Goal: Information Seeking & Learning: Learn about a topic

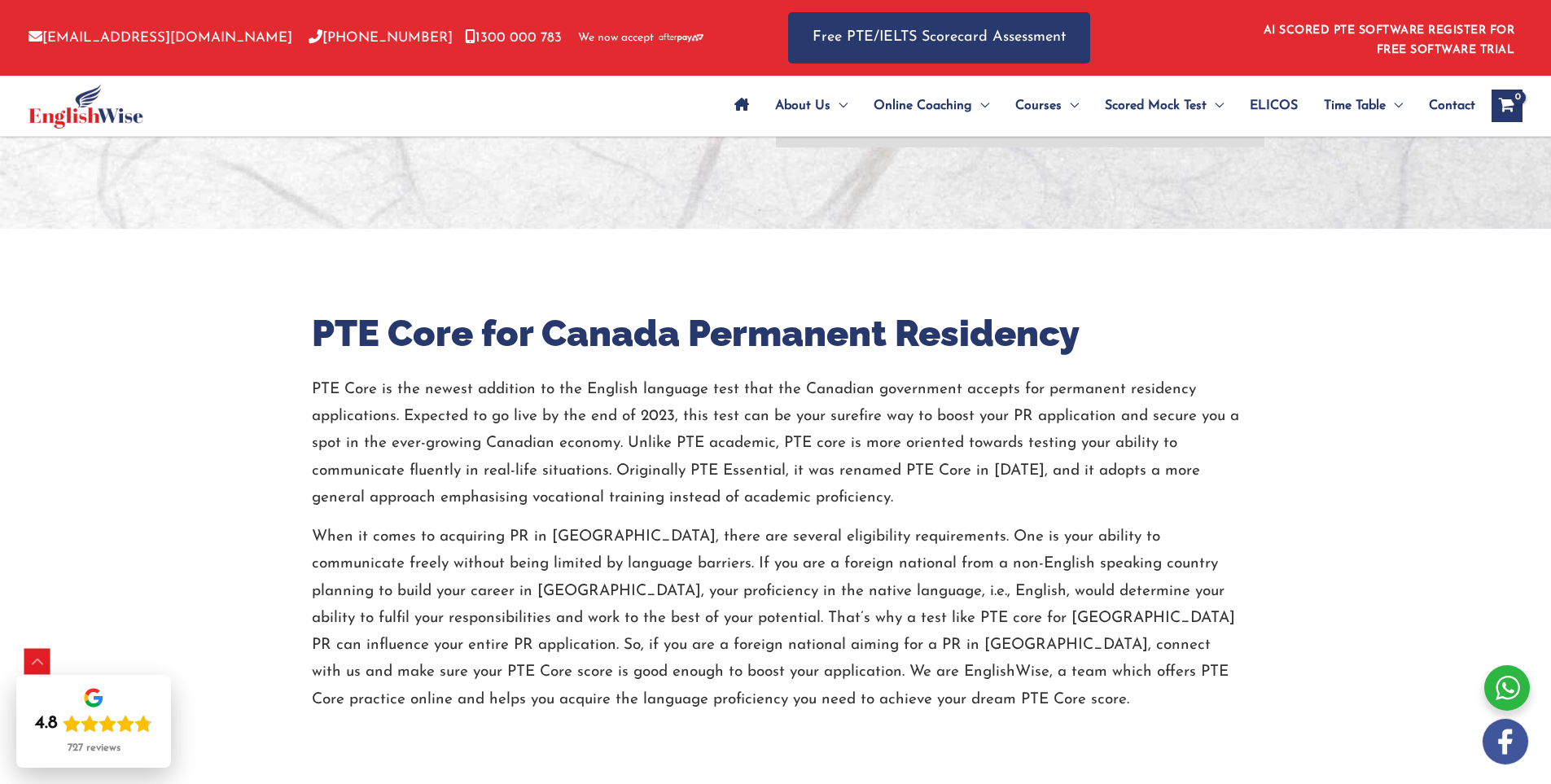
scroll to position [489, 0]
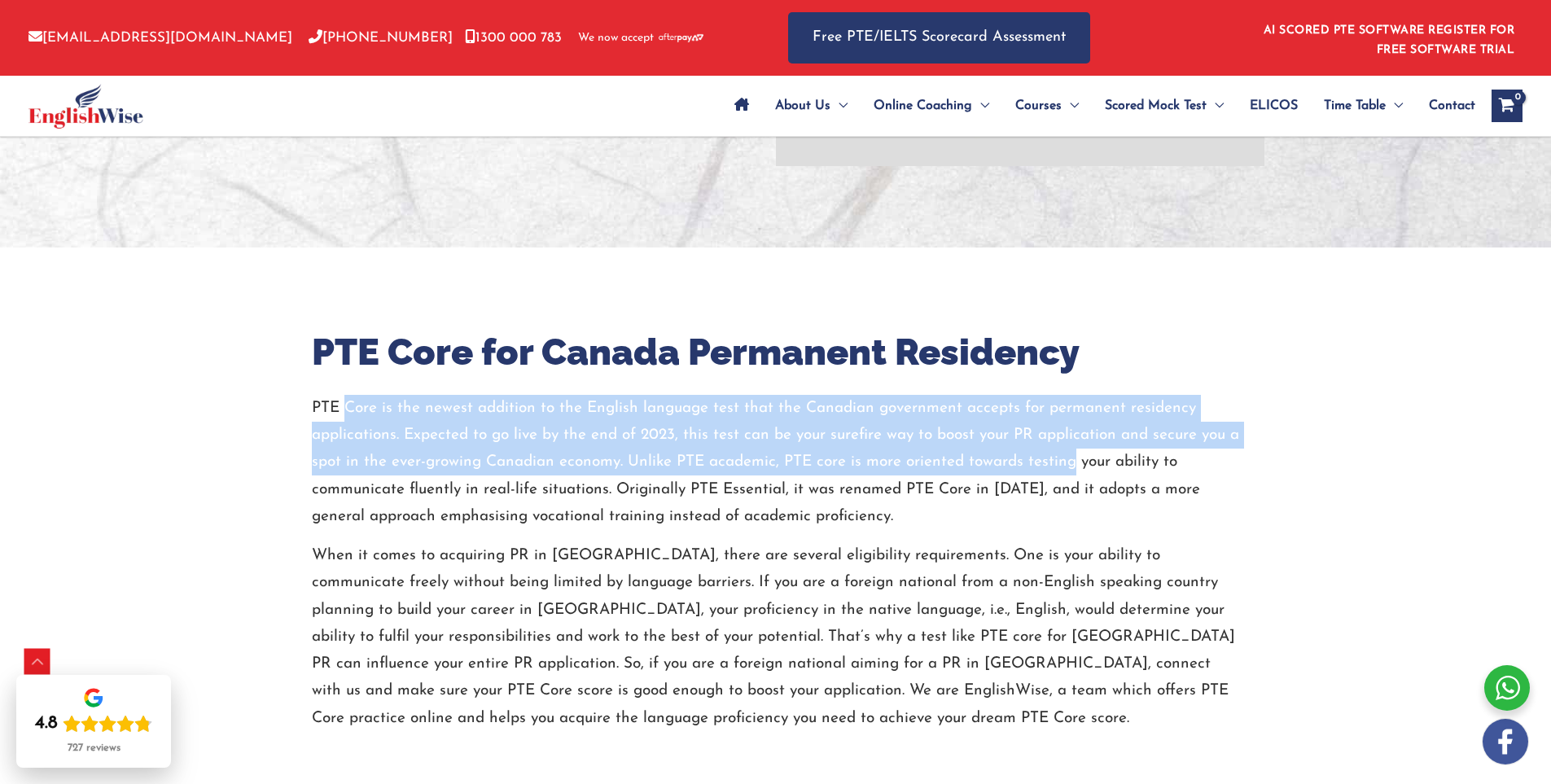
drag, startPoint x: 343, startPoint y: 410, endPoint x: 1070, endPoint y: 456, distance: 728.5
click at [1070, 456] on p "PTE Core is the newest addition to the English language test that the Canadian …" at bounding box center [776, 462] width 929 height 136
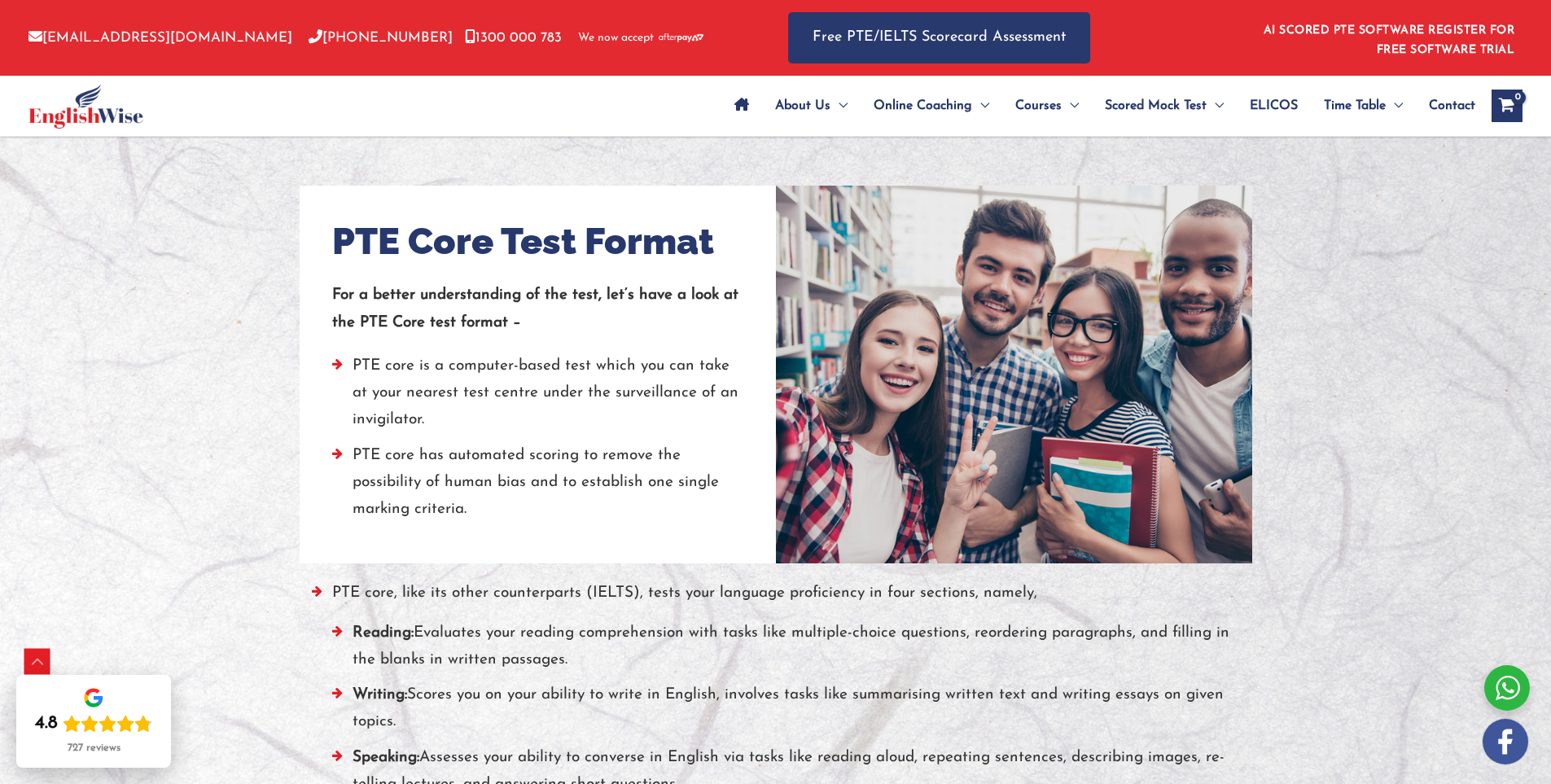
scroll to position [1221, 0]
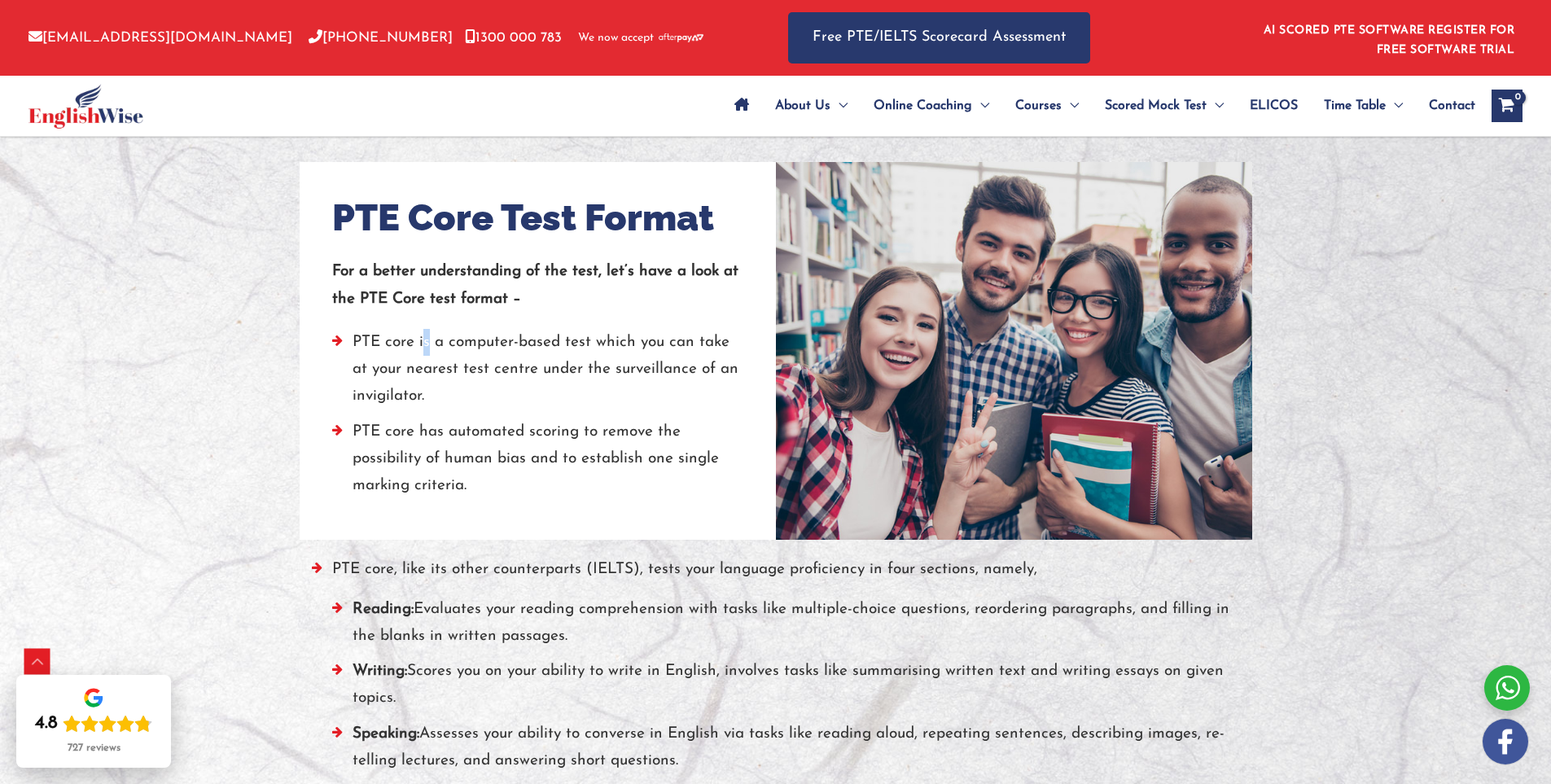
click at [426, 337] on li "PTE core is a computer-based test which you can take at your nearest test centr…" at bounding box center [538, 374] width 411 height 90
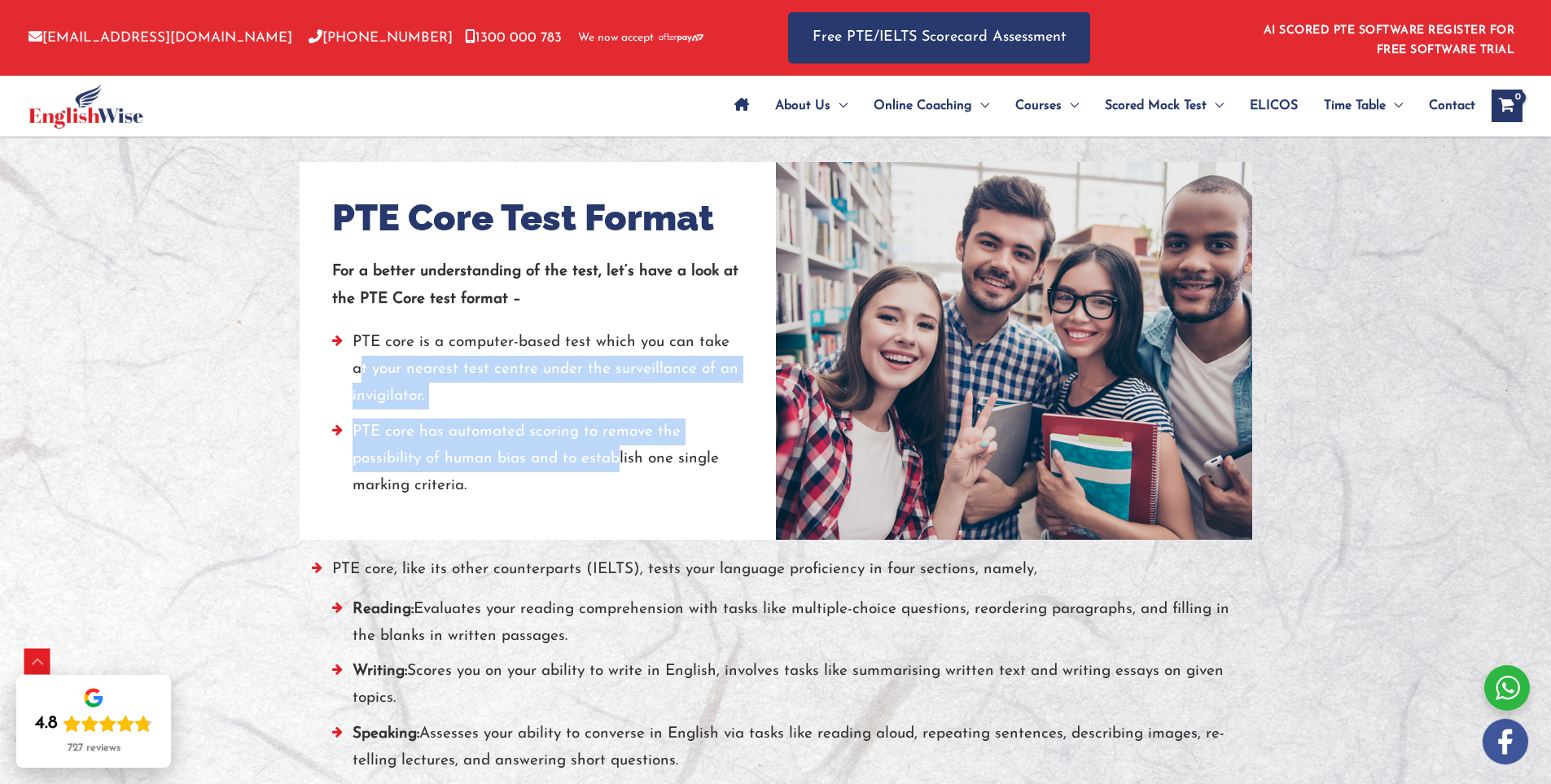
drag, startPoint x: 362, startPoint y: 364, endPoint x: 620, endPoint y: 470, distance: 278.9
click at [620, 470] on ul "PTE core is a computer-based test which you can take at your nearest test centr…" at bounding box center [538, 418] width 411 height 179
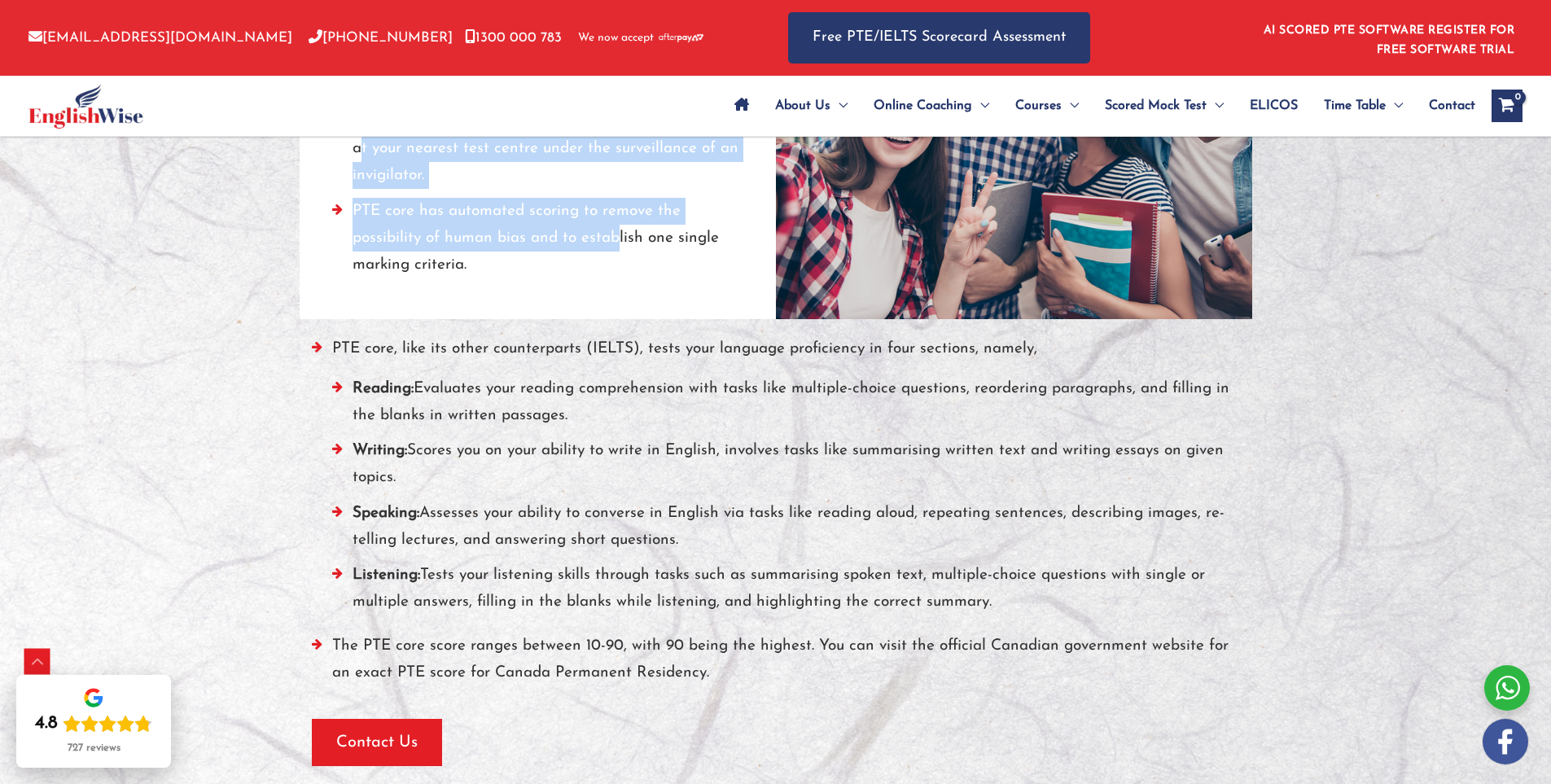
scroll to position [1466, 0]
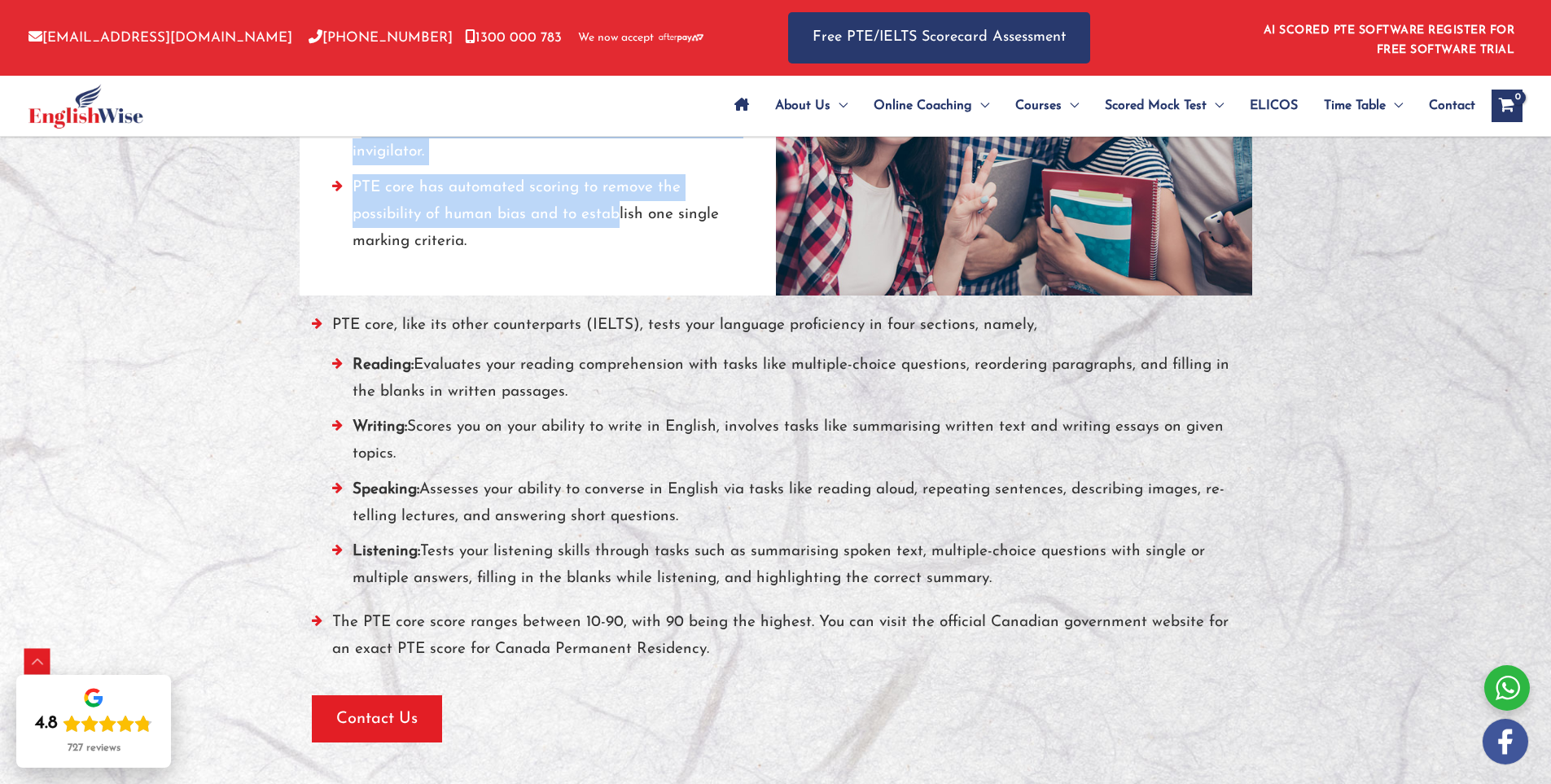
drag, startPoint x: 424, startPoint y: 355, endPoint x: 1062, endPoint y: 391, distance: 639.0
click at [1062, 391] on li "Reading: Evaluates your reading comprehension with tasks like multiple-choice q…" at bounding box center [786, 383] width 908 height 63
drag, startPoint x: 402, startPoint y: 420, endPoint x: 720, endPoint y: 457, distance: 320.1
click at [851, 461] on li "Writing: Scores you on your ability to write in English, involves tasks like su…" at bounding box center [786, 445] width 908 height 63
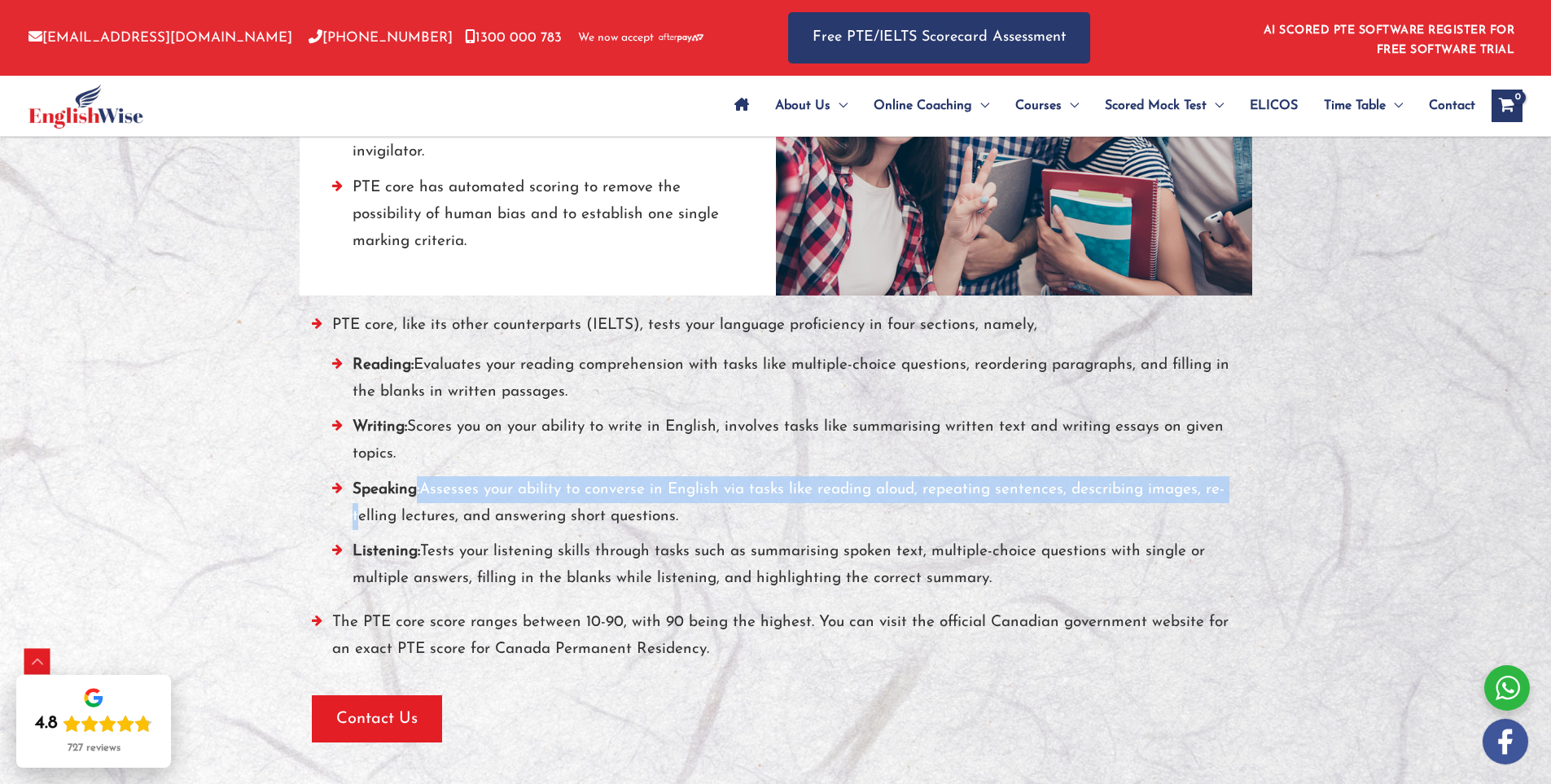
drag, startPoint x: 416, startPoint y: 487, endPoint x: 341, endPoint y: 511, distance: 78.7
click at [341, 511] on li "Speaking: Assesses your ability to converse in English via tasks like reading a…" at bounding box center [786, 507] width 908 height 63
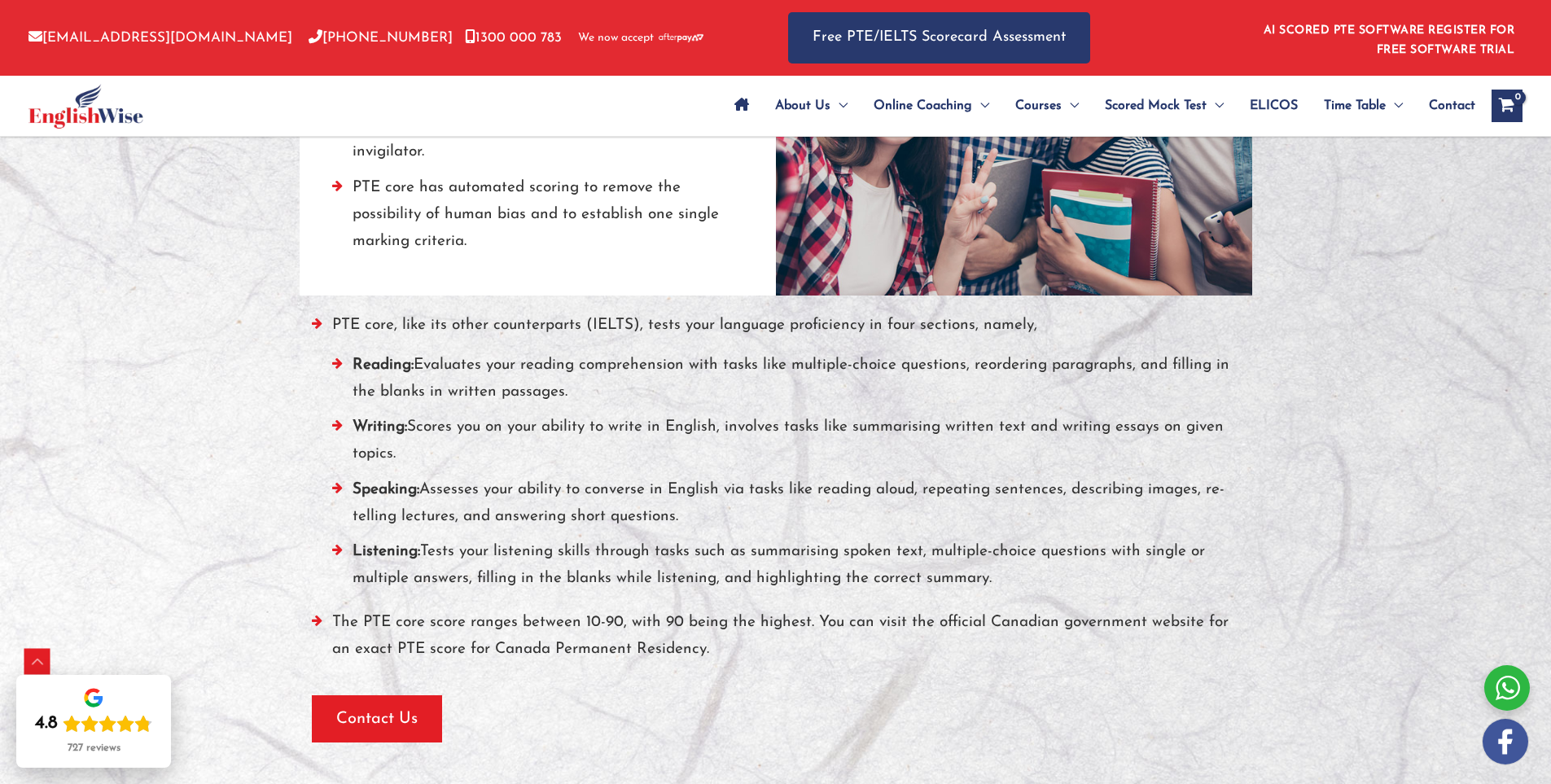
click at [371, 507] on li "Speaking: Assesses your ability to converse in English via tasks like reading a…" at bounding box center [786, 507] width 908 height 63
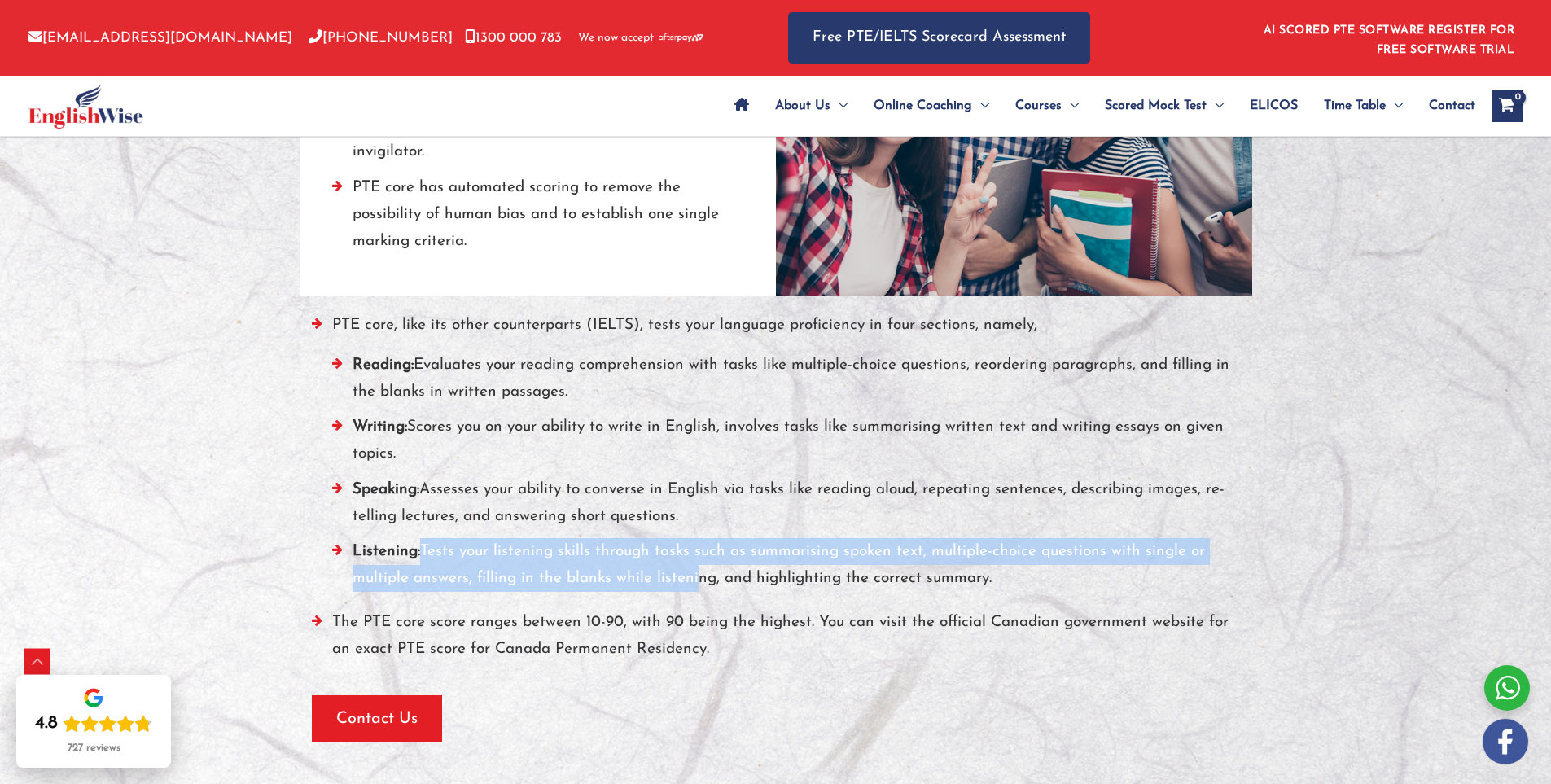
drag, startPoint x: 421, startPoint y: 553, endPoint x: 686, endPoint y: 575, distance: 265.9
click at [686, 575] on li "Listening: Tests your listening skills through tasks such as summarising spoken…" at bounding box center [786, 569] width 908 height 63
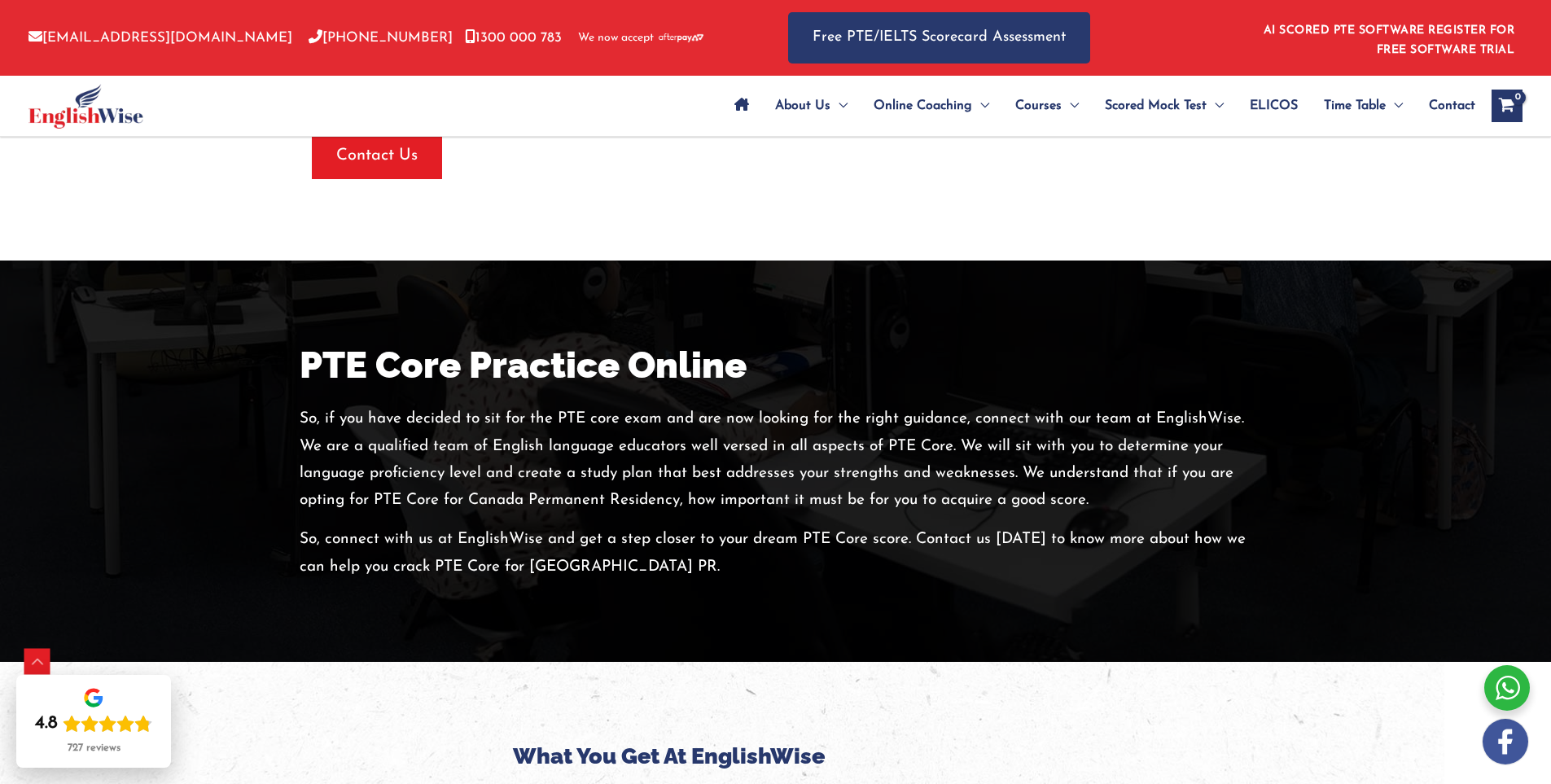
scroll to position [3665, 0]
